Goal: Information Seeking & Learning: Learn about a topic

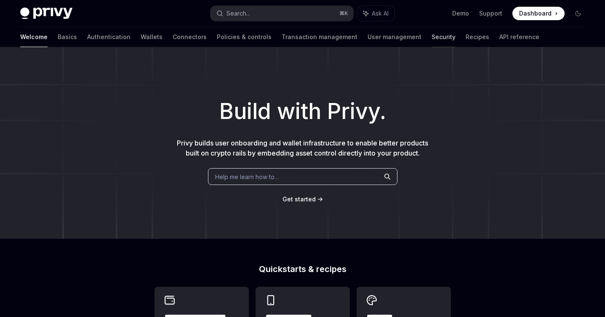
click at [431, 38] on link "Security" at bounding box center [443, 37] width 24 height 20
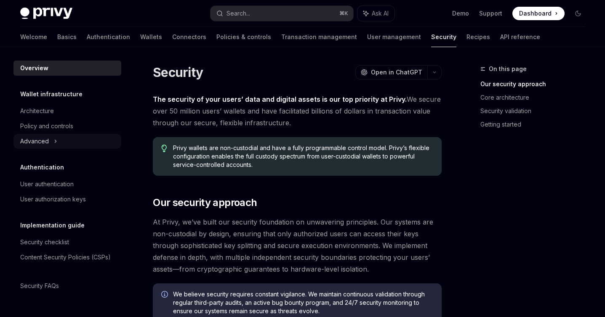
click at [65, 146] on div "Advanced" at bounding box center [67, 141] width 108 height 15
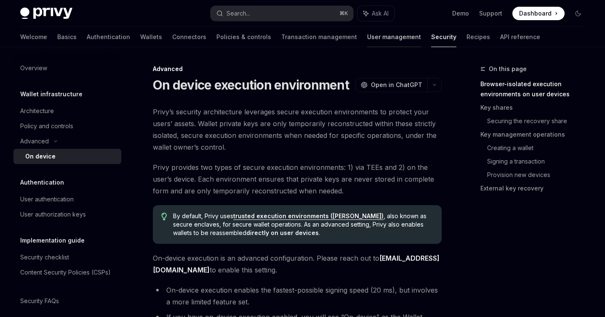
click at [367, 37] on link "User management" at bounding box center [394, 37] width 54 height 20
type textarea "*"
